Goal: Answer question/provide support

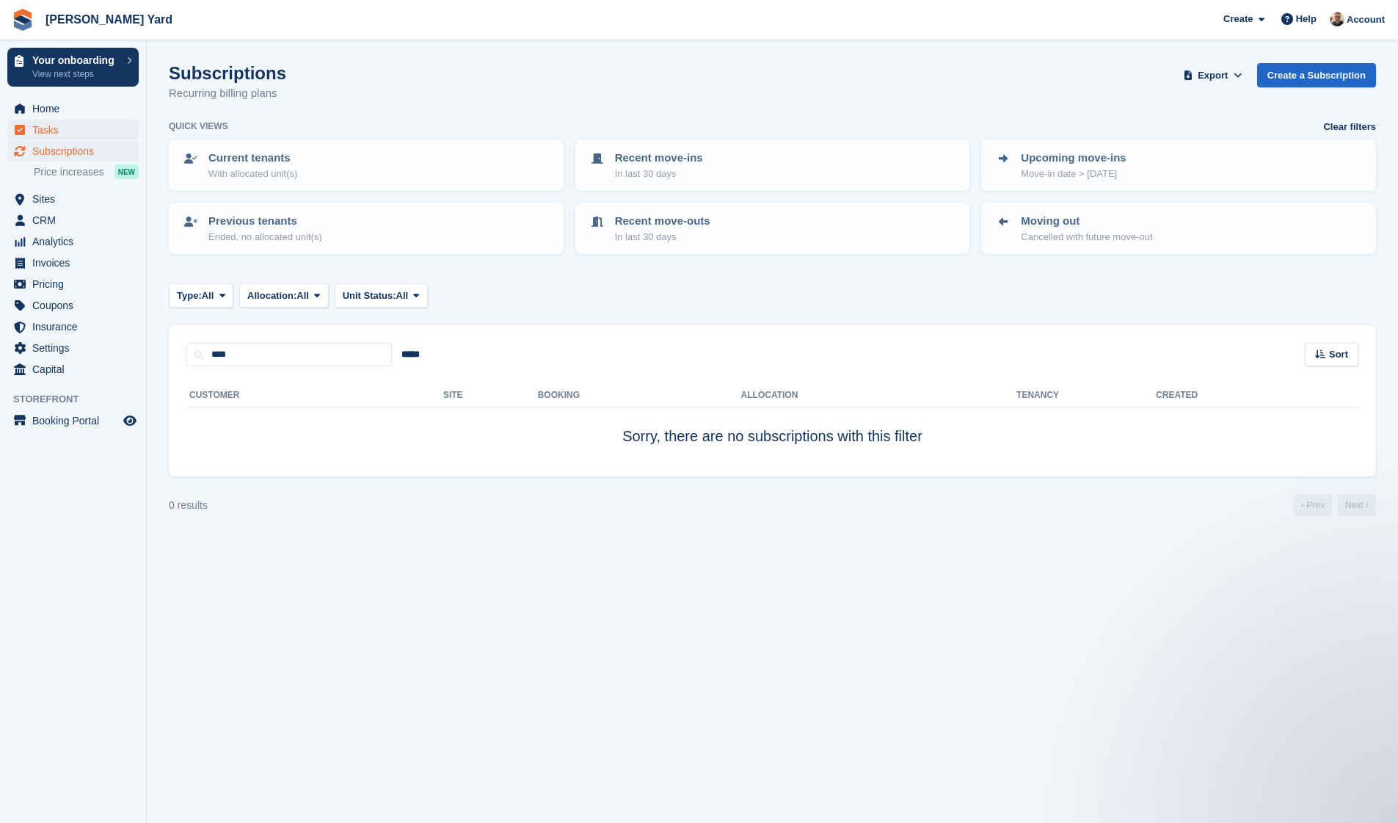
click at [65, 121] on span "Tasks" at bounding box center [76, 130] width 88 height 21
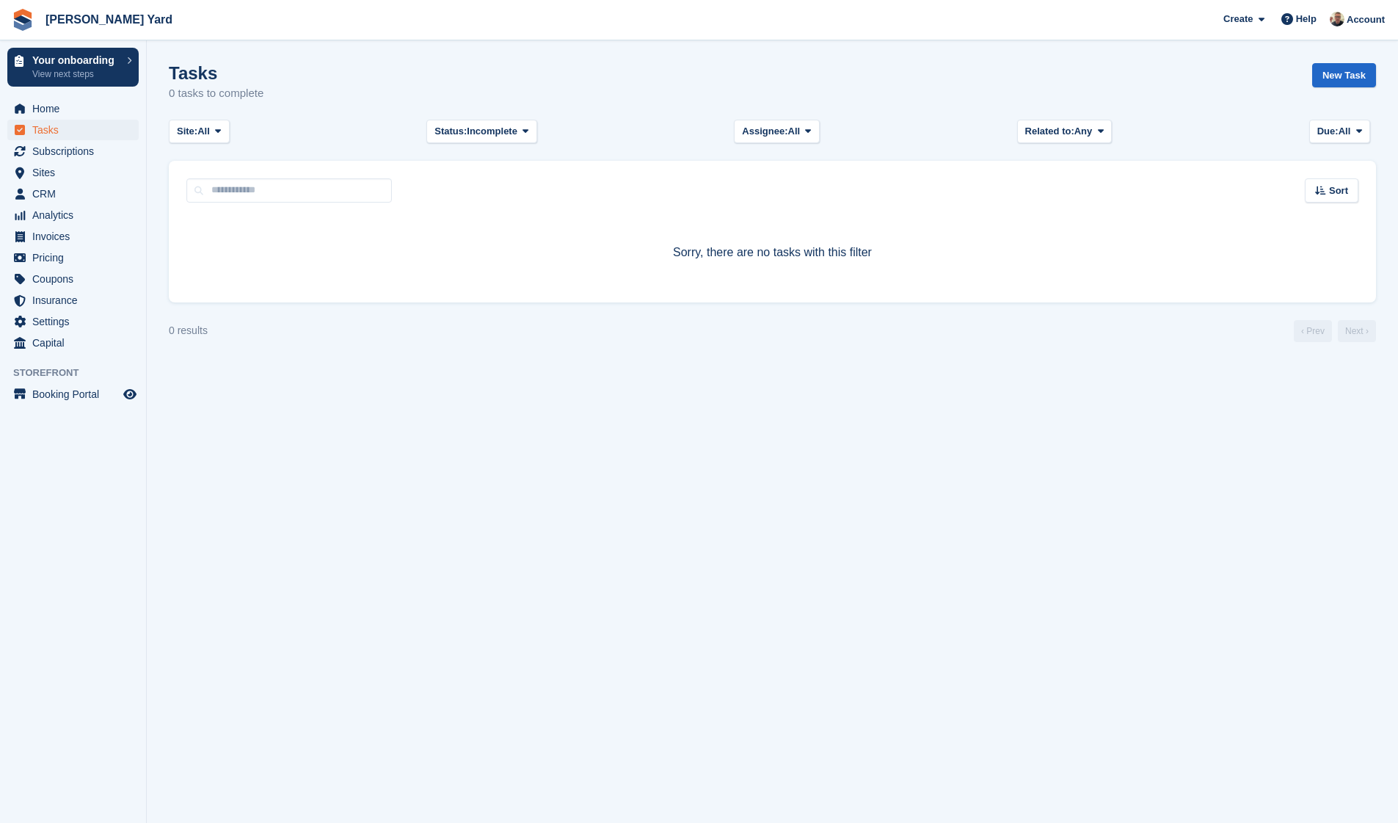
click at [65, 112] on span "Home" at bounding box center [76, 108] width 88 height 21
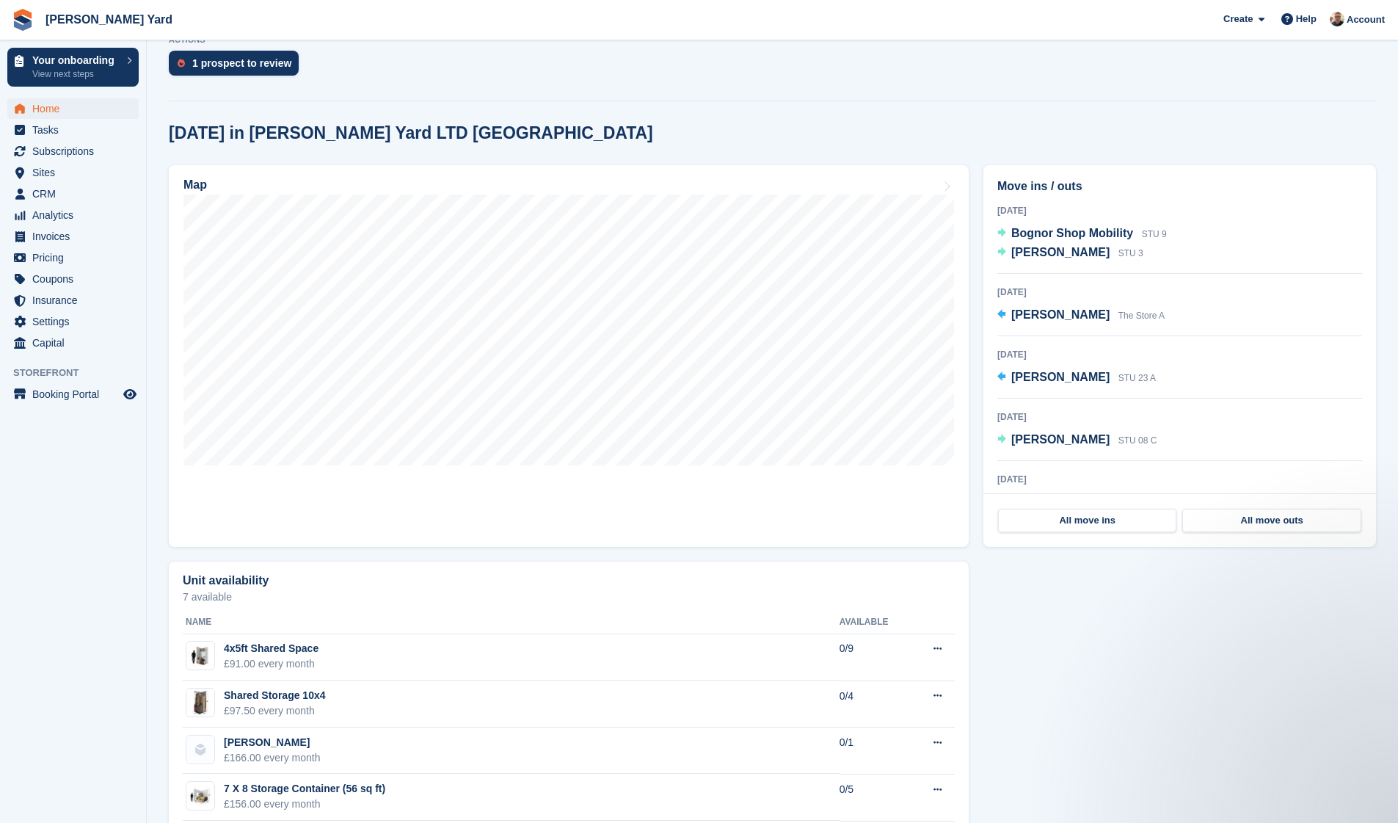
scroll to position [360, 0]
click at [1030, 251] on span "[PERSON_NAME]" at bounding box center [1060, 250] width 98 height 12
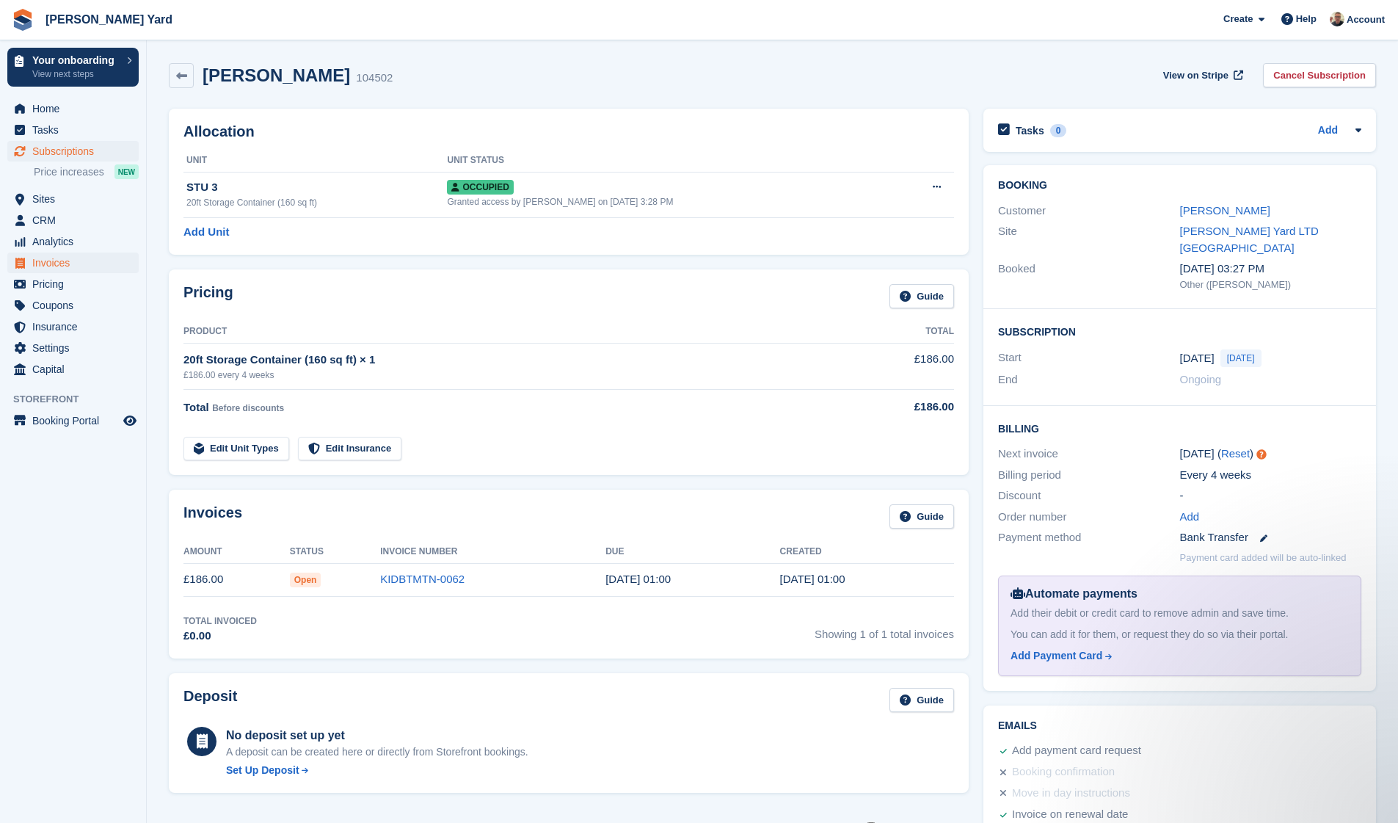
click at [67, 261] on span "Invoices" at bounding box center [76, 262] width 88 height 21
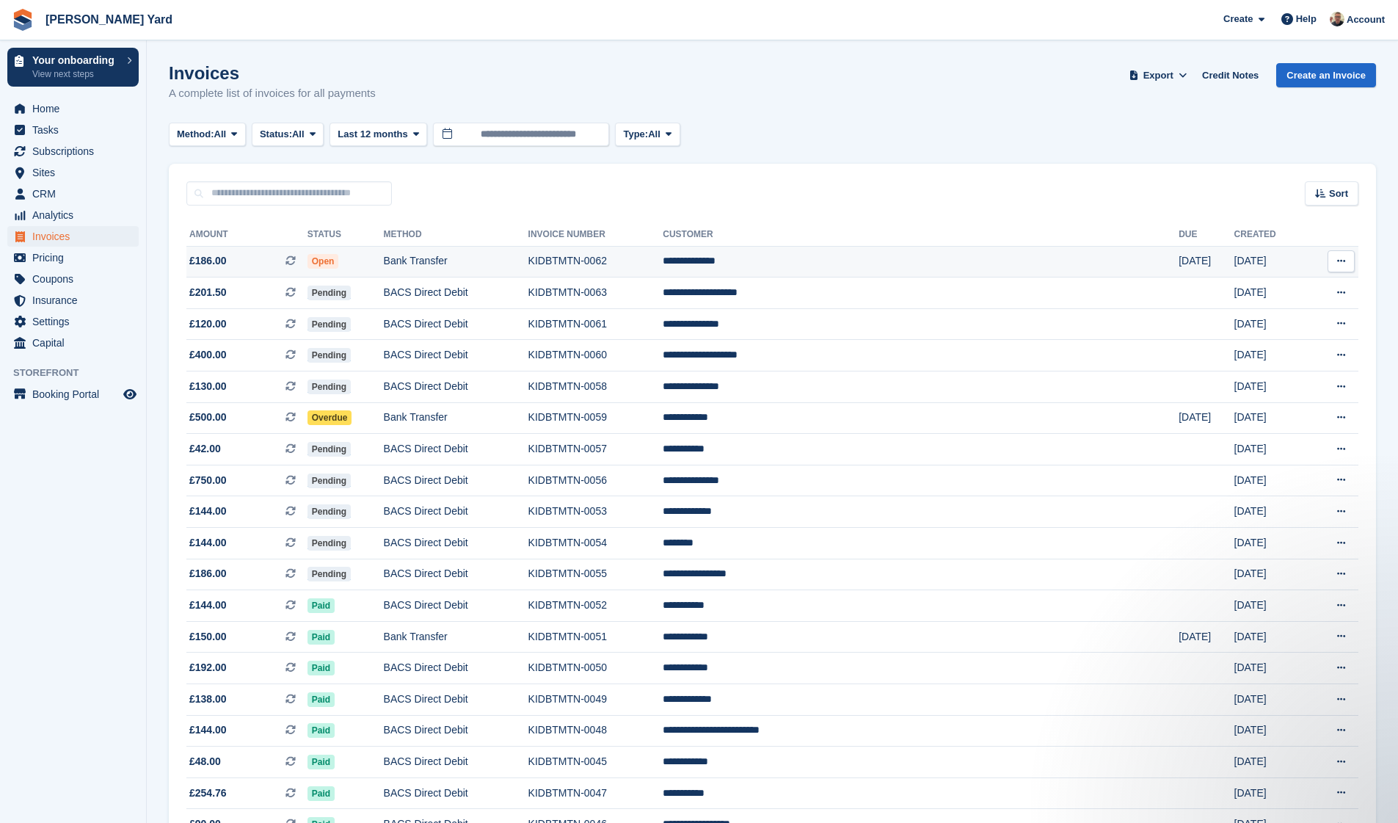
click at [214, 262] on span "£186.00" at bounding box center [207, 260] width 37 height 15
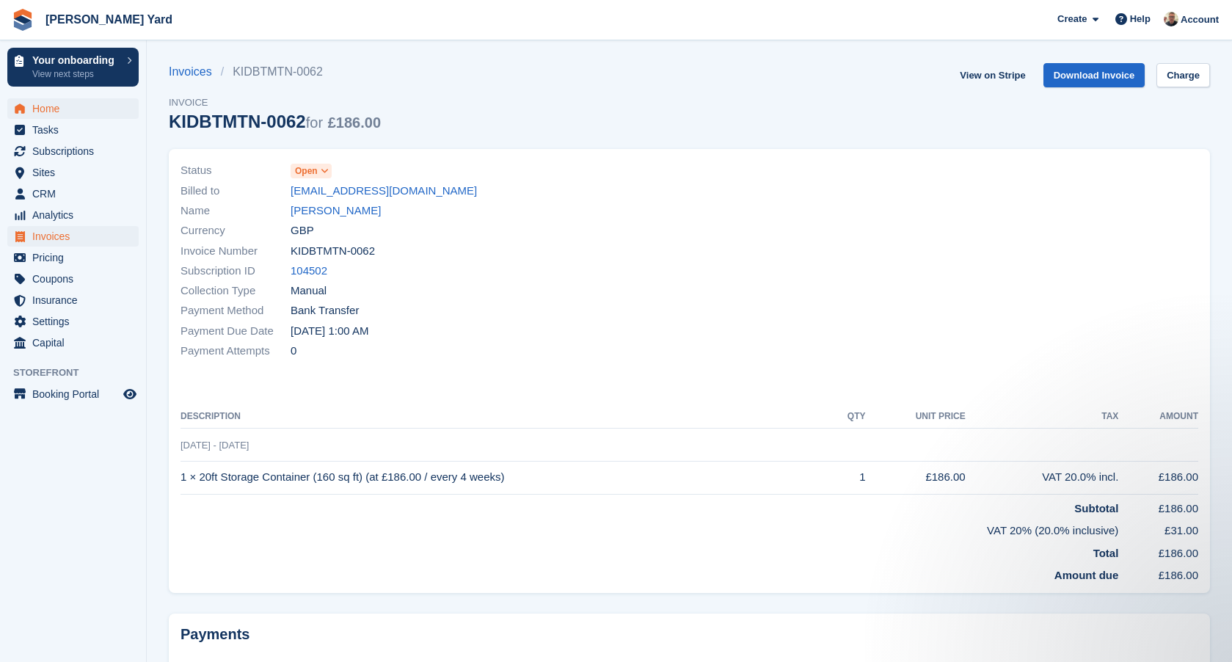
click at [40, 104] on span "Home" at bounding box center [76, 108] width 88 height 21
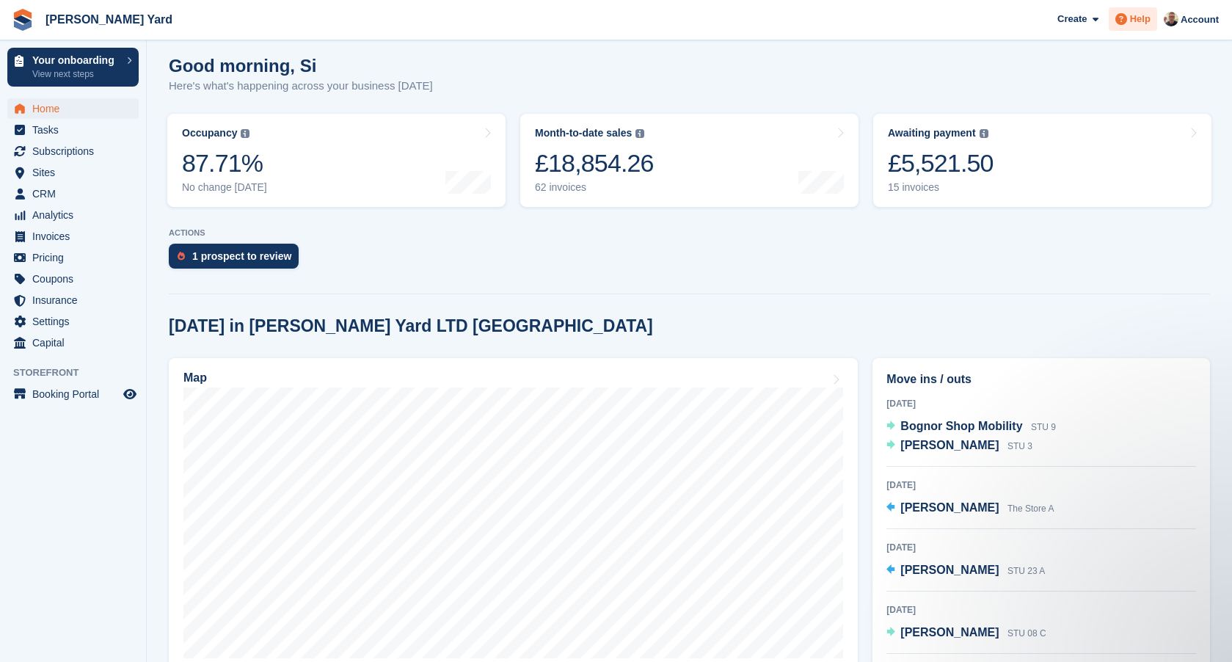
click at [1131, 21] on span "Help" at bounding box center [1140, 19] width 21 height 15
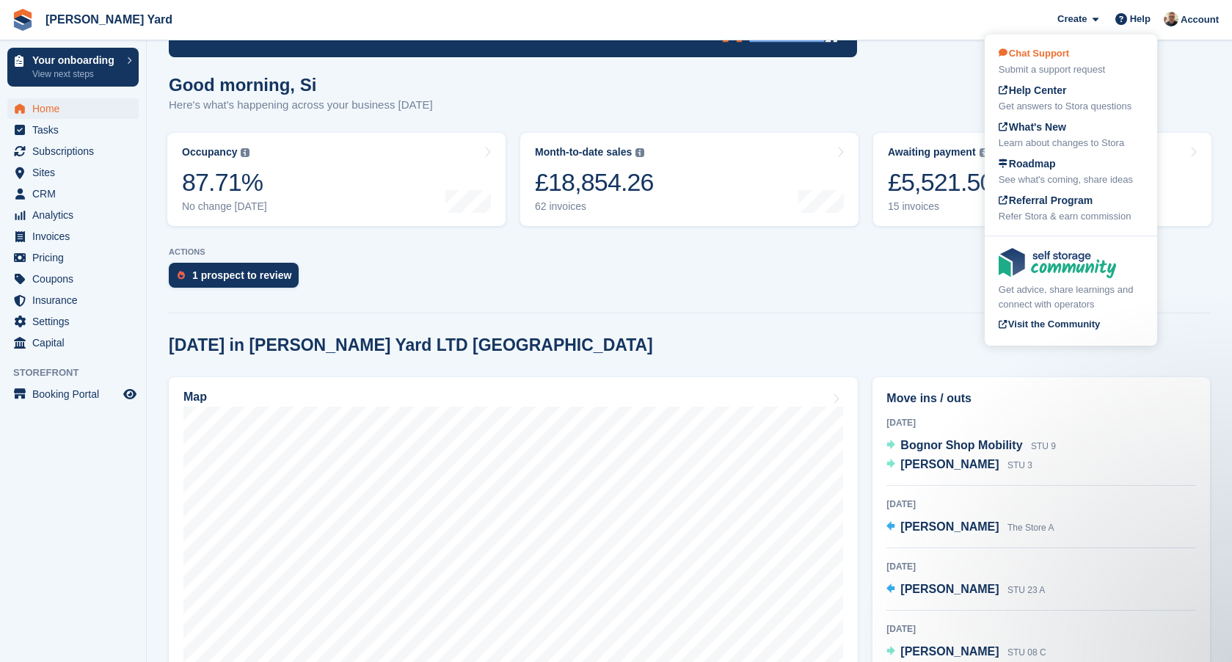
click at [1062, 73] on div "Submit a support request" at bounding box center [1071, 69] width 145 height 15
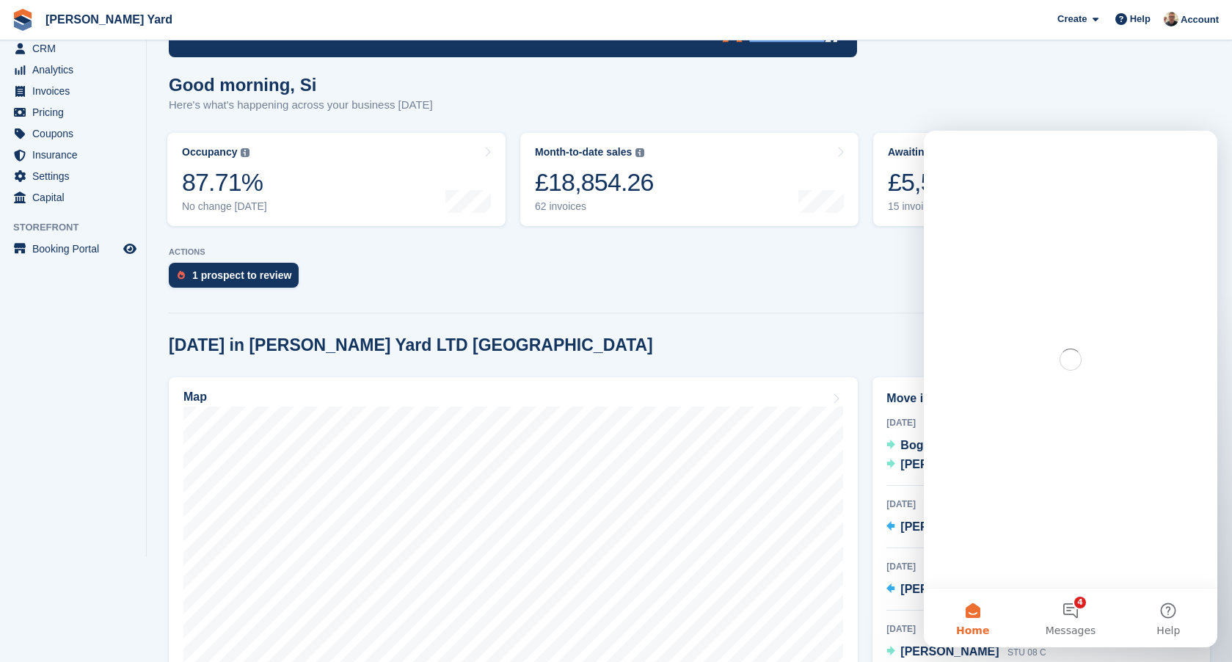
scroll to position [0, 0]
